Goal: Use online tool/utility: Utilize a website feature to perform a specific function

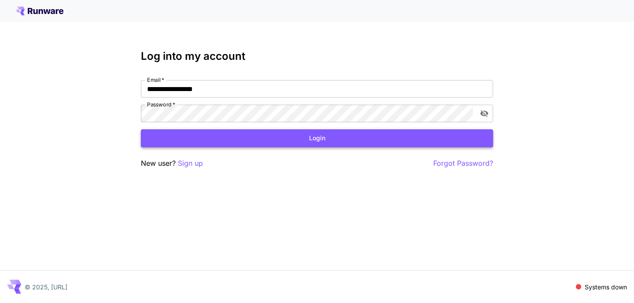
click at [293, 140] on button "Login" at bounding box center [317, 138] width 352 height 18
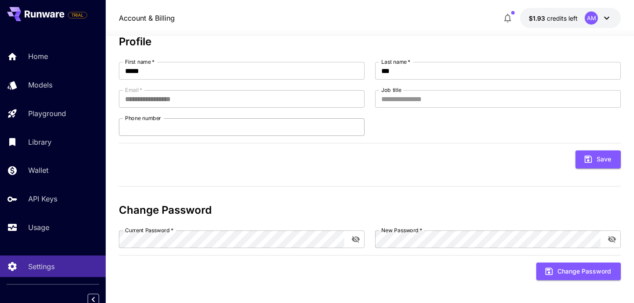
scroll to position [58, 0]
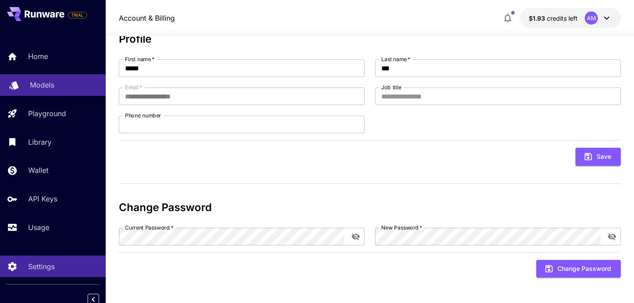
click at [44, 88] on p "Models" at bounding box center [42, 85] width 24 height 11
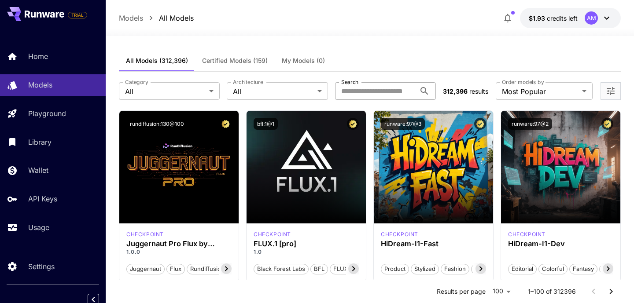
click at [371, 91] on input "Search" at bounding box center [375, 91] width 81 height 18
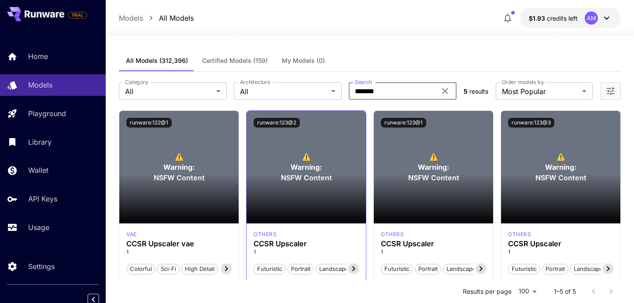
type input "*******"
click at [304, 200] on section at bounding box center [305, 198] width 119 height 49
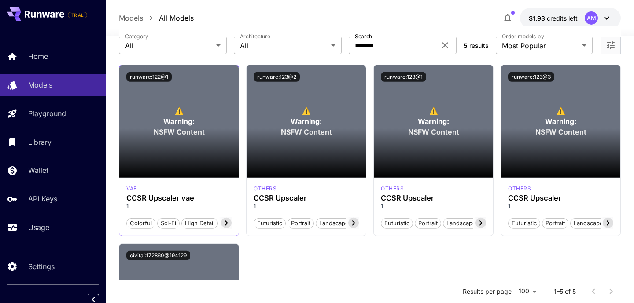
scroll to position [31, 0]
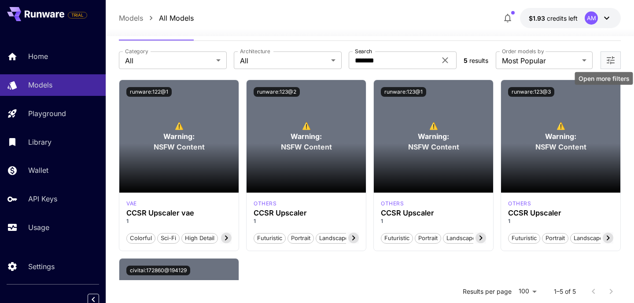
click at [607, 57] on icon "Open more filters" at bounding box center [610, 60] width 11 height 11
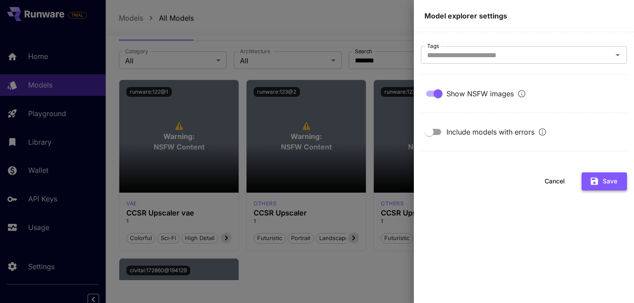
click at [600, 182] on button "Save" at bounding box center [603, 182] width 45 height 18
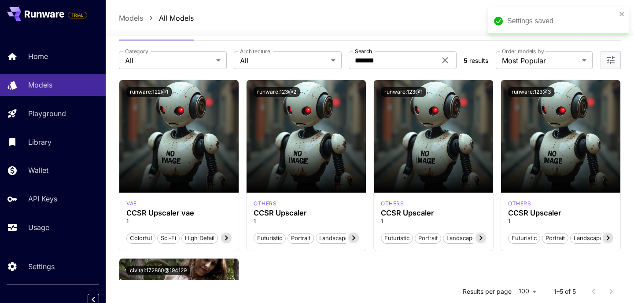
click at [612, 59] on icon "Open more filters" at bounding box center [610, 60] width 11 height 11
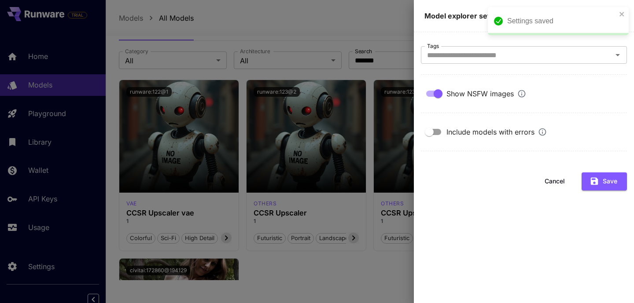
click at [315, 267] on div at bounding box center [317, 151] width 634 height 303
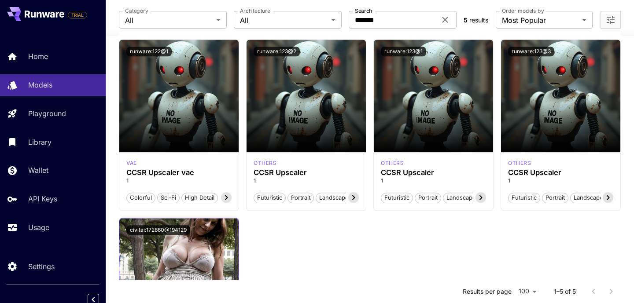
scroll to position [221, 0]
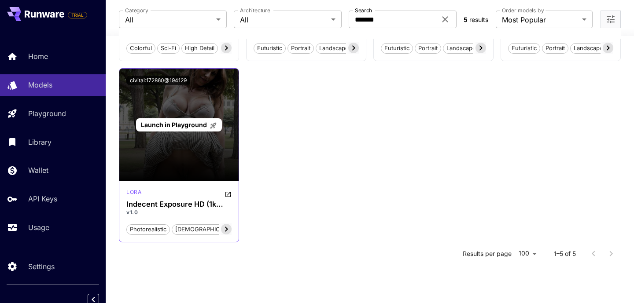
click at [174, 119] on div "Launch in Playground" at bounding box center [179, 125] width 86 height 14
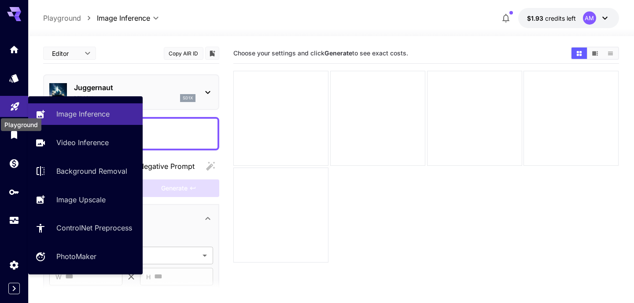
click at [17, 103] on icon "Playground" at bounding box center [15, 104] width 8 height 8
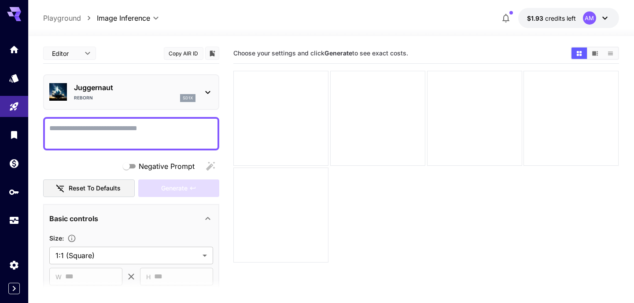
click at [74, 20] on p "Playground" at bounding box center [62, 18] width 38 height 11
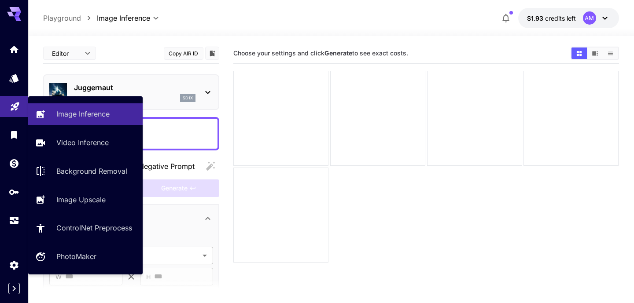
click at [12, 118] on link at bounding box center [14, 107] width 28 height 22
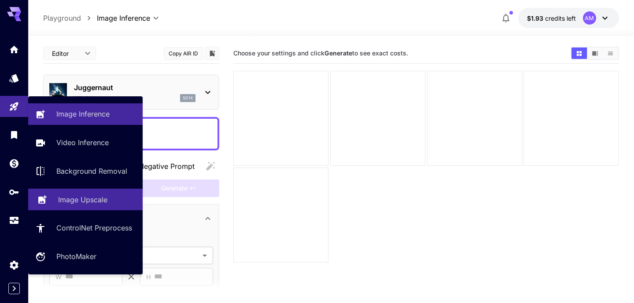
click at [72, 197] on p "Image Upscale" at bounding box center [82, 200] width 49 height 11
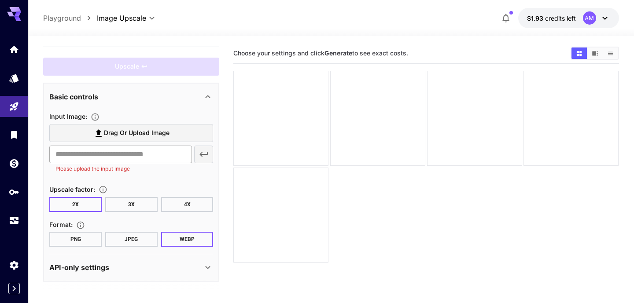
scroll to position [18, 0]
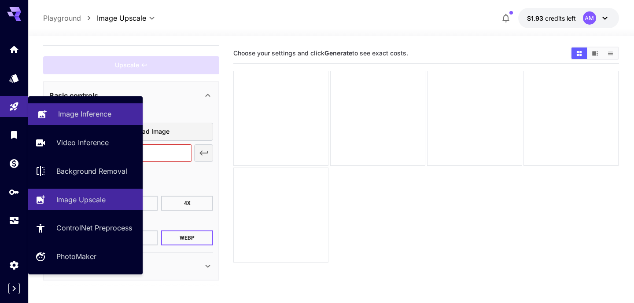
click at [77, 121] on link "Image Inference" at bounding box center [85, 114] width 114 height 22
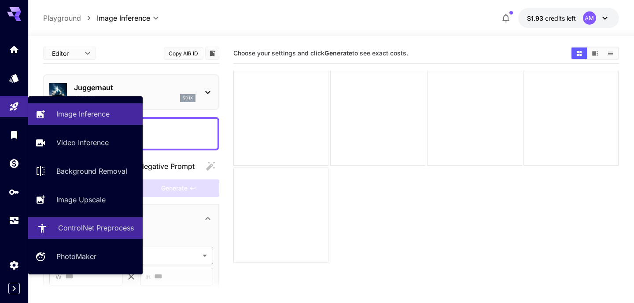
click at [90, 233] on p "ControlNet Preprocess" at bounding box center [96, 228] width 76 height 11
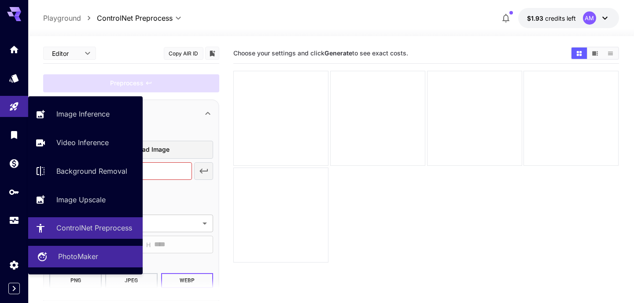
click at [71, 261] on p "PhotoMaker" at bounding box center [78, 256] width 40 height 11
type input "**********"
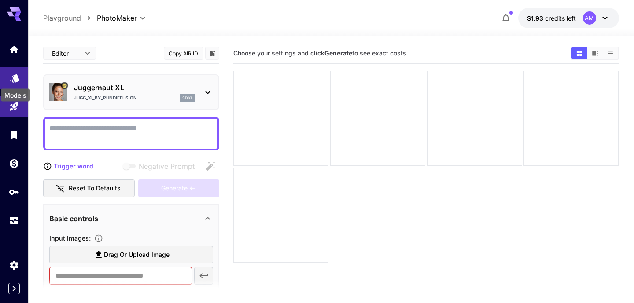
click at [11, 84] on div "Models" at bounding box center [15, 93] width 31 height 20
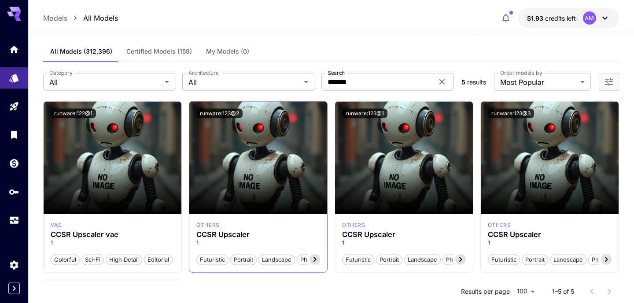
scroll to position [190, 0]
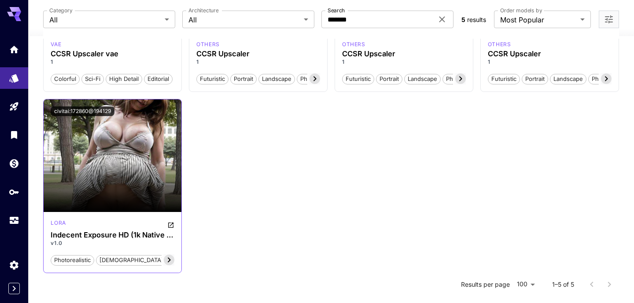
click at [170, 264] on icon at bounding box center [169, 260] width 11 height 11
click at [170, 262] on icon at bounding box center [169, 260] width 11 height 11
